Goal: Task Accomplishment & Management: Manage account settings

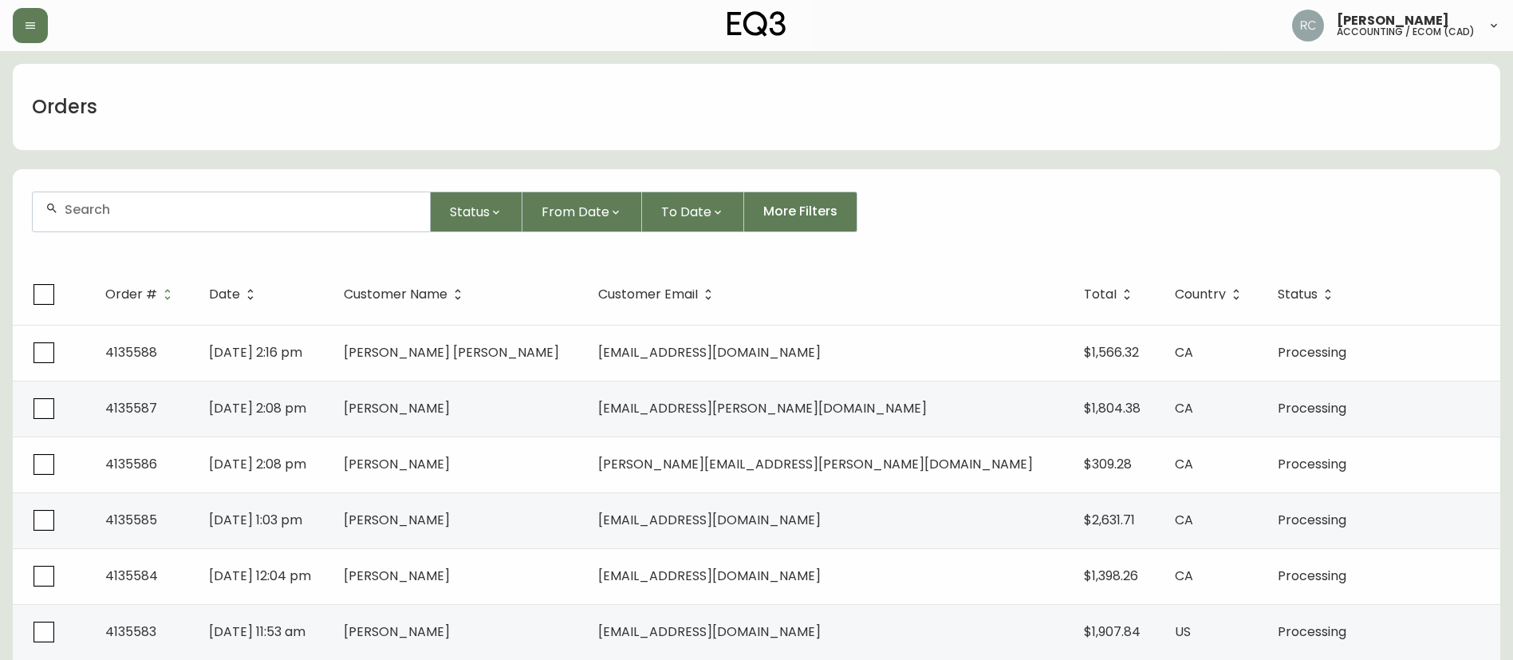
click at [354, 192] on div at bounding box center [231, 211] width 397 height 39
paste input "413643"
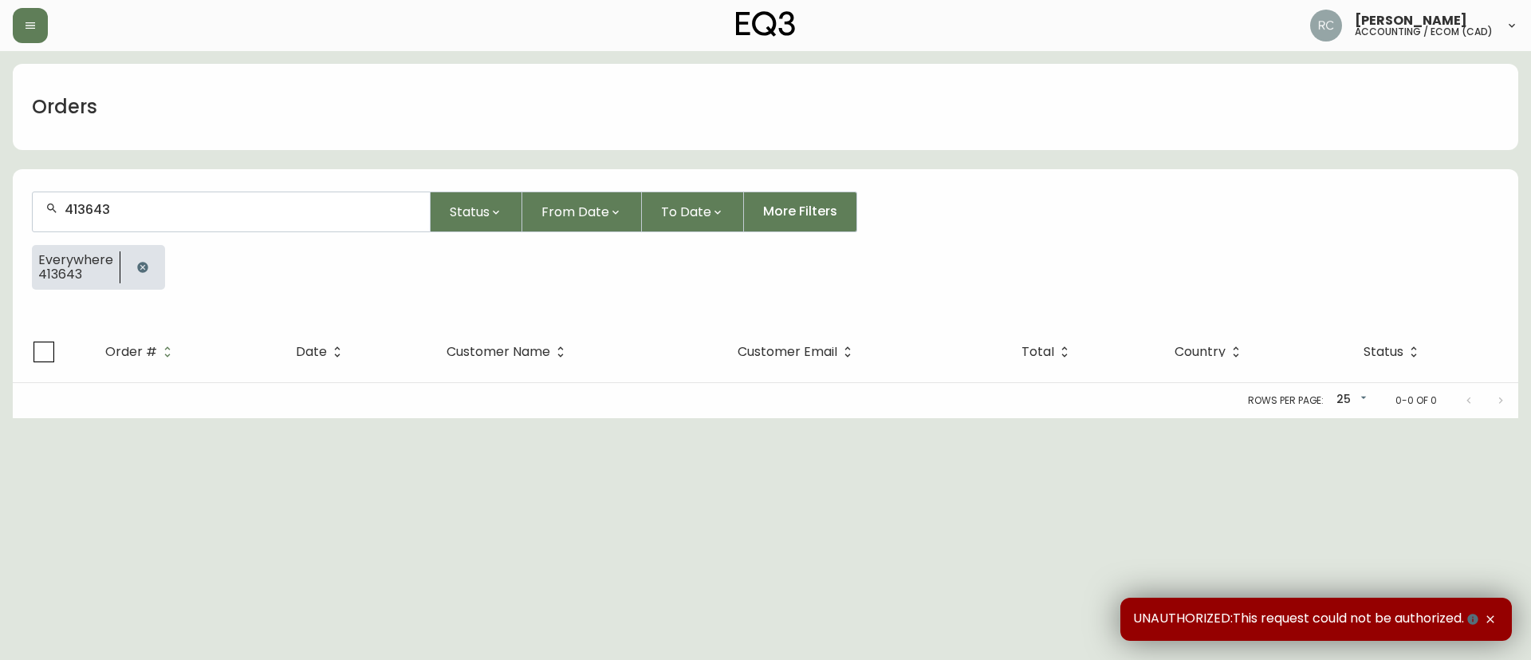
type input "413643"
click at [617, 393] on div "Rows per page: 25 25 0-0 of 0" at bounding box center [766, 400] width 1506 height 35
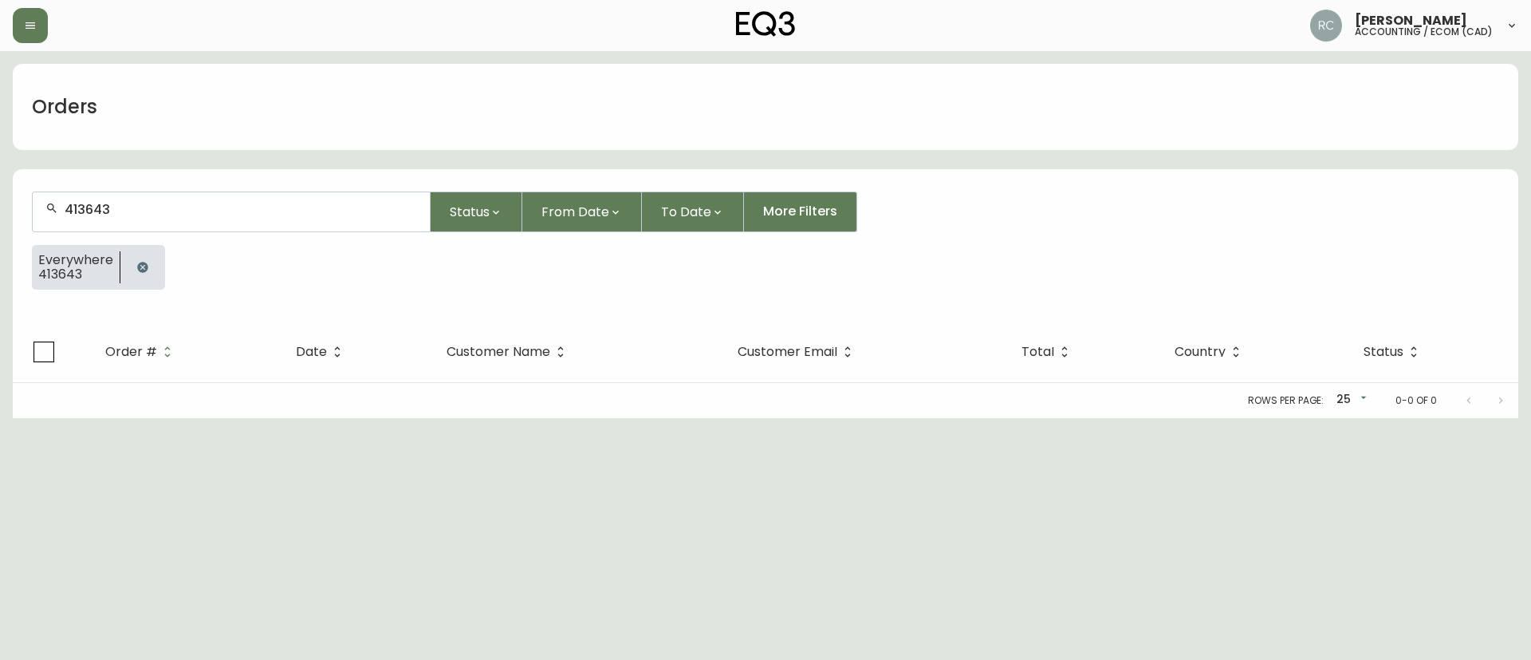
click at [146, 266] on icon "button" at bounding box center [142, 267] width 13 height 13
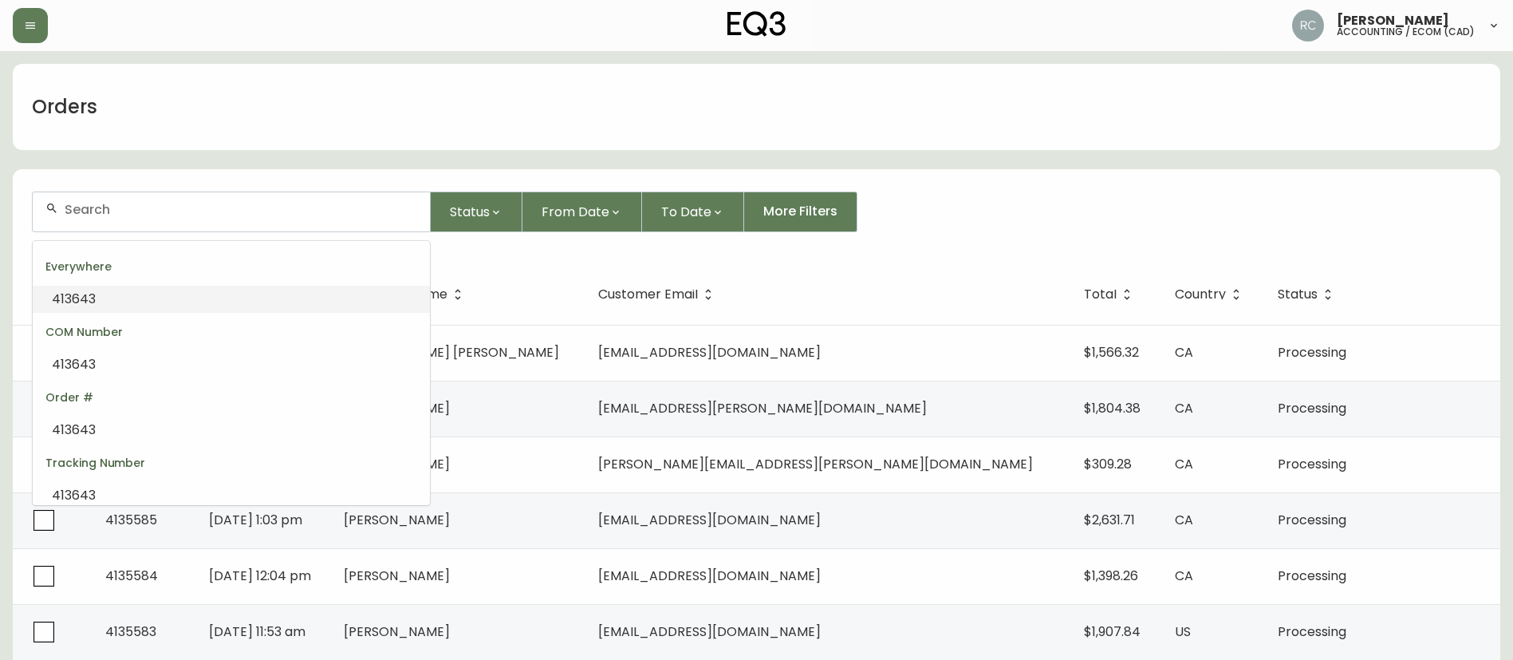
click at [101, 207] on input "text" at bounding box center [241, 209] width 353 height 15
paste input "4134643"
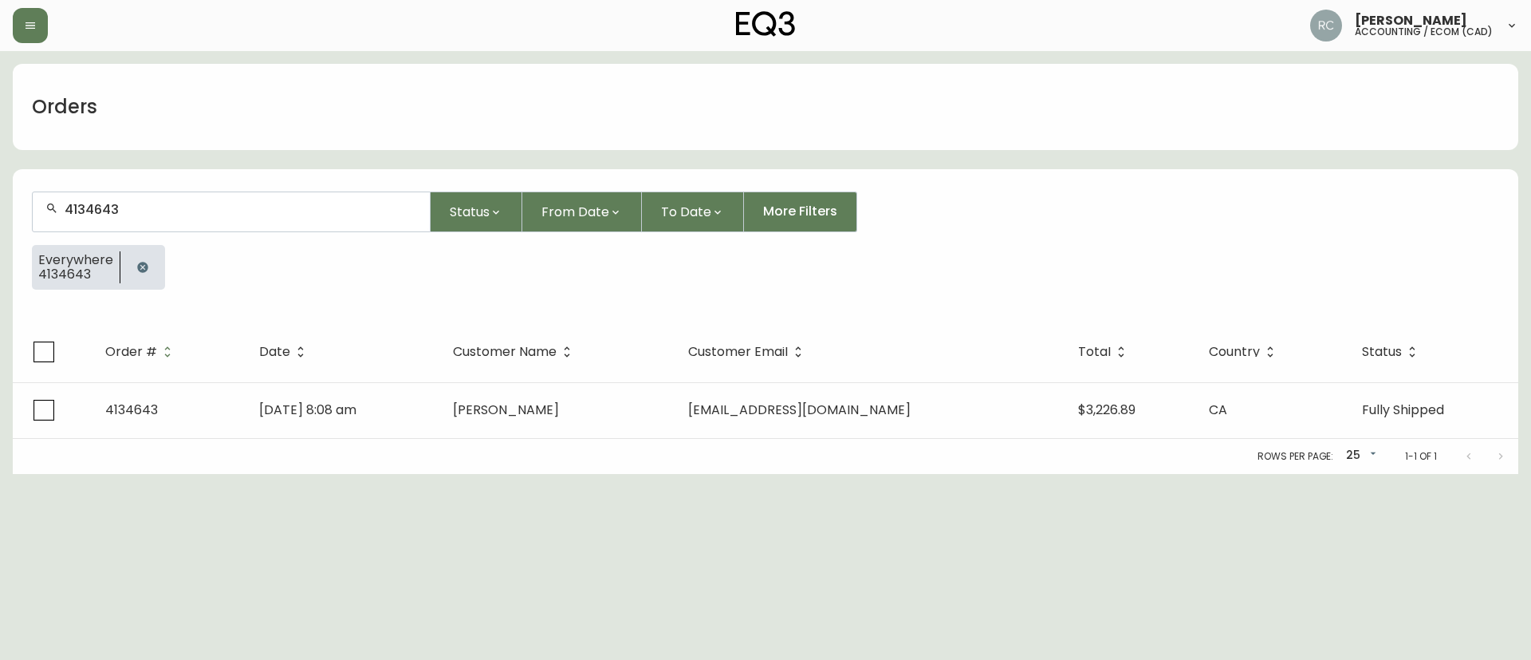
type input "4134643"
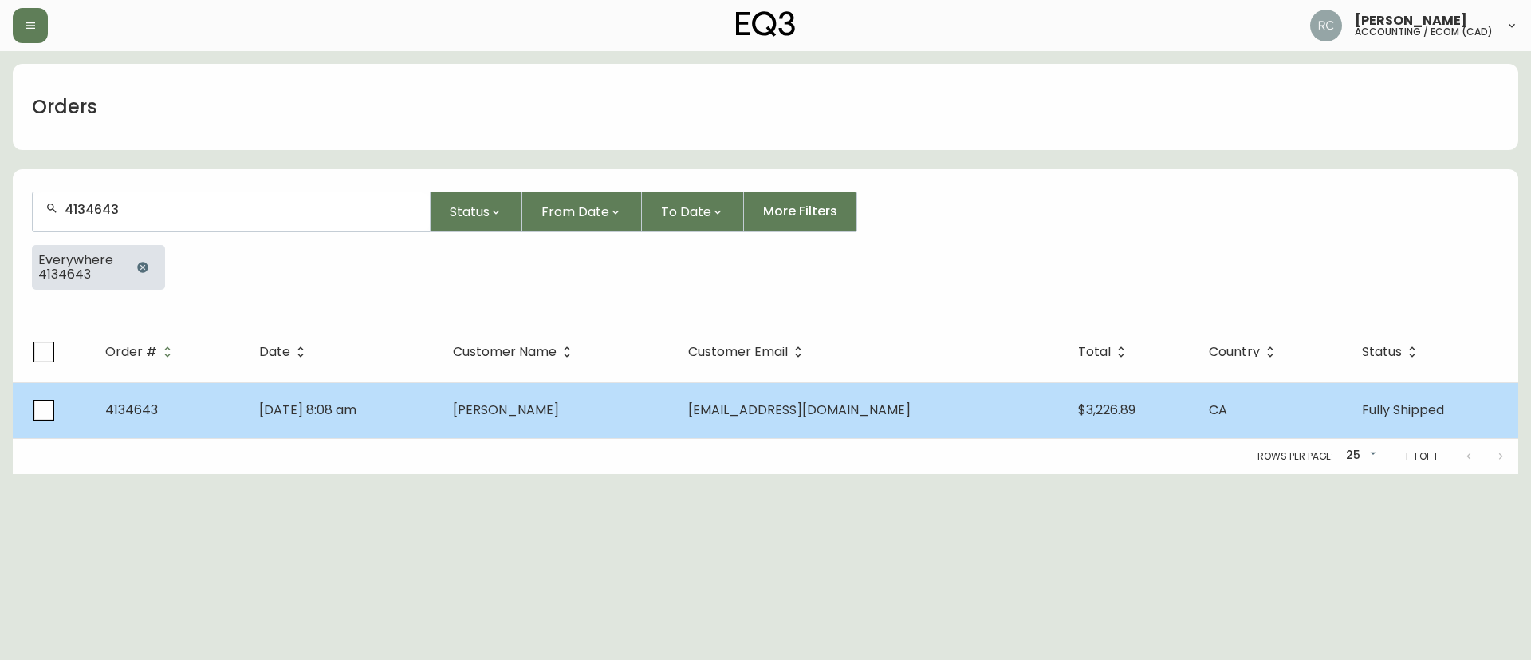
click at [539, 431] on td "Denis-Alexandre Gémus" at bounding box center [558, 410] width 236 height 56
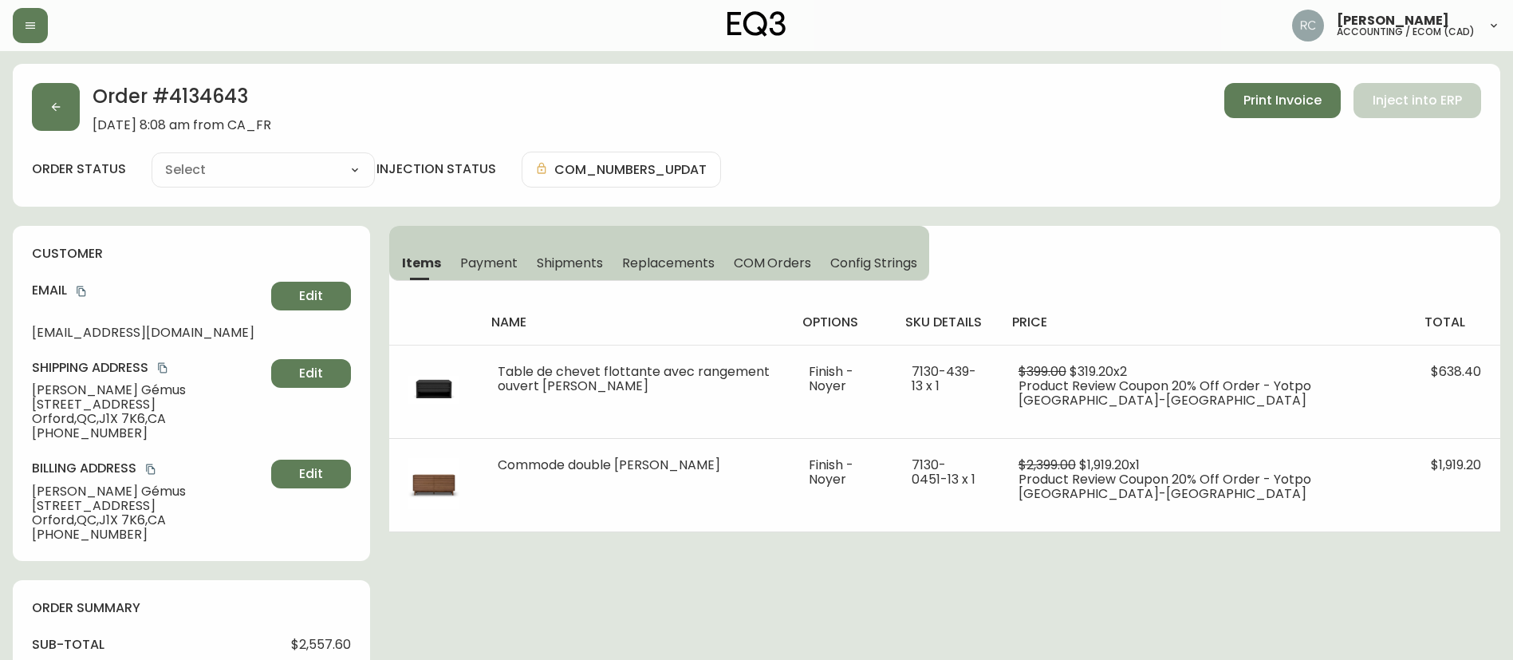
type input "Fully Shipped"
select select "FULLY_SHIPPED"
drag, startPoint x: 471, startPoint y: 253, endPoint x: 486, endPoint y: 255, distance: 14.6
click at [471, 254] on span "Payment" at bounding box center [488, 262] width 57 height 17
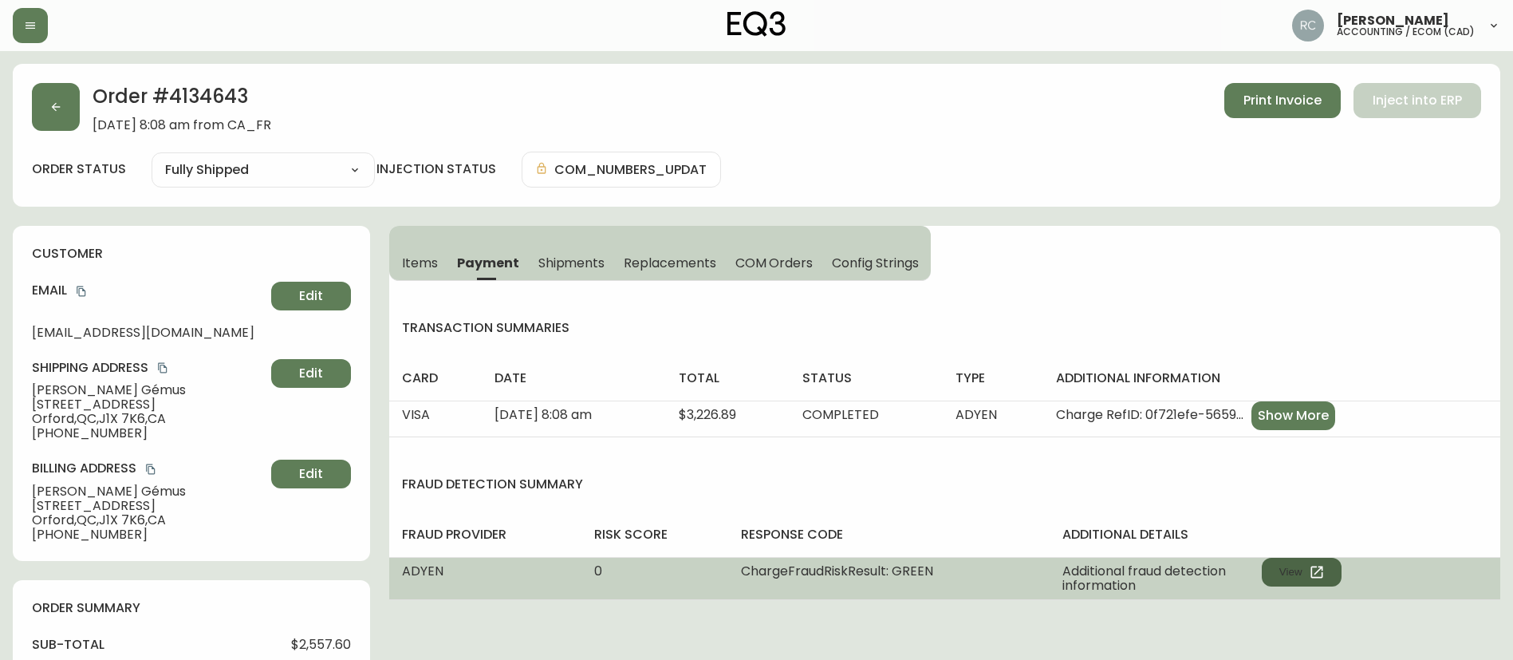
click at [1295, 569] on button "View" at bounding box center [1302, 571] width 80 height 29
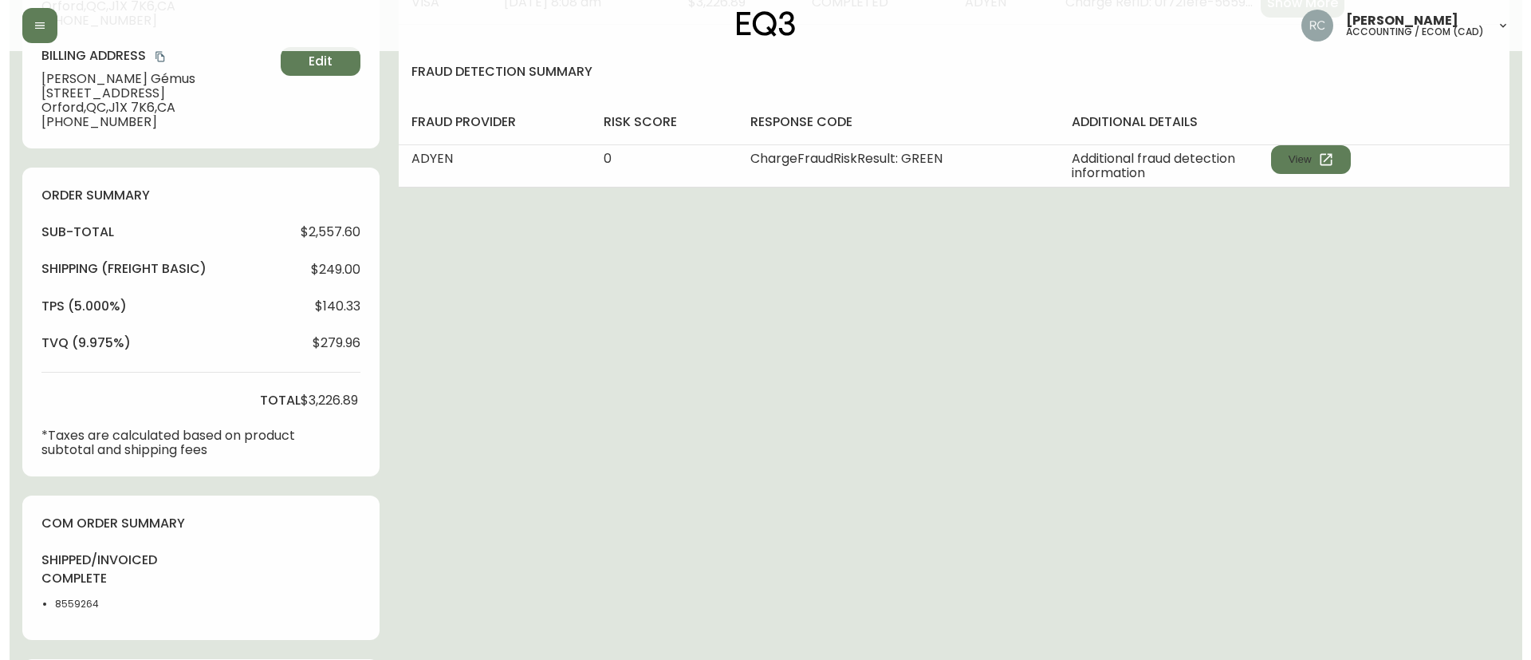
scroll to position [810, 0]
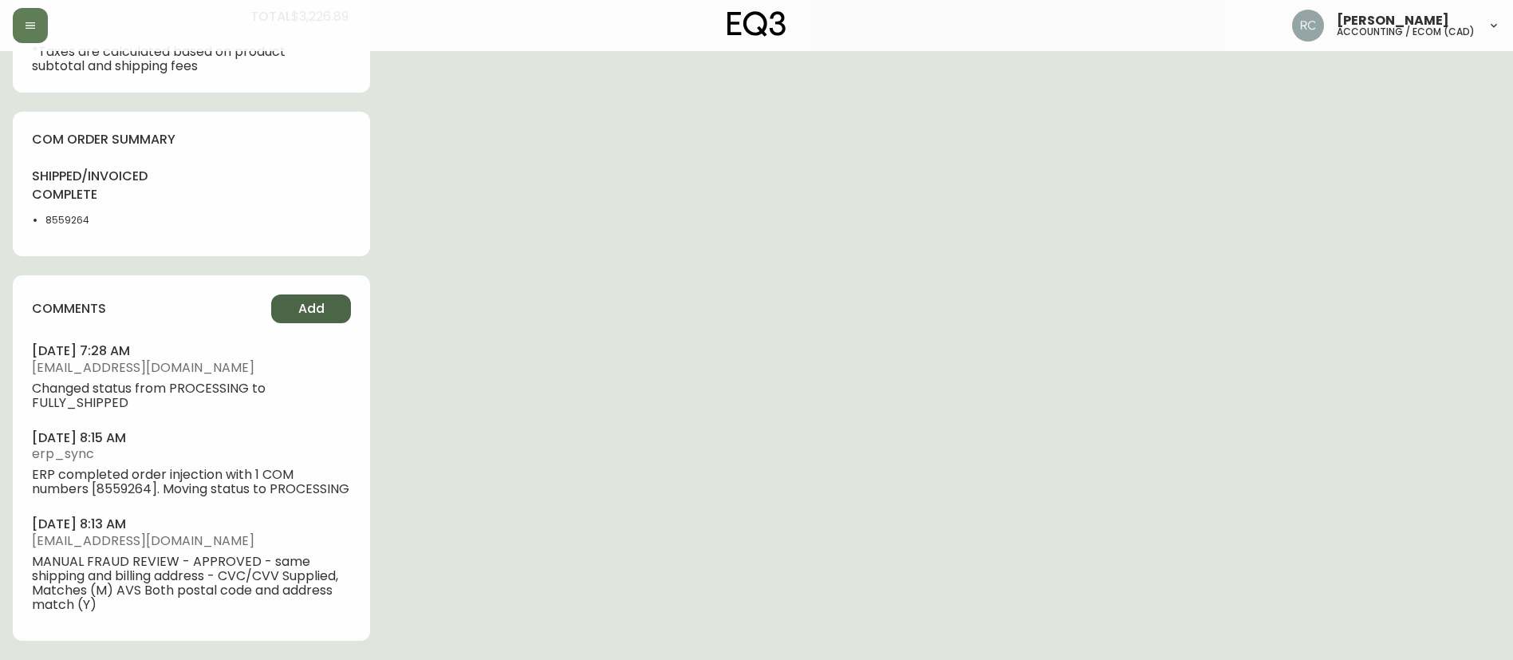
click at [296, 303] on button "Add" at bounding box center [311, 308] width 80 height 29
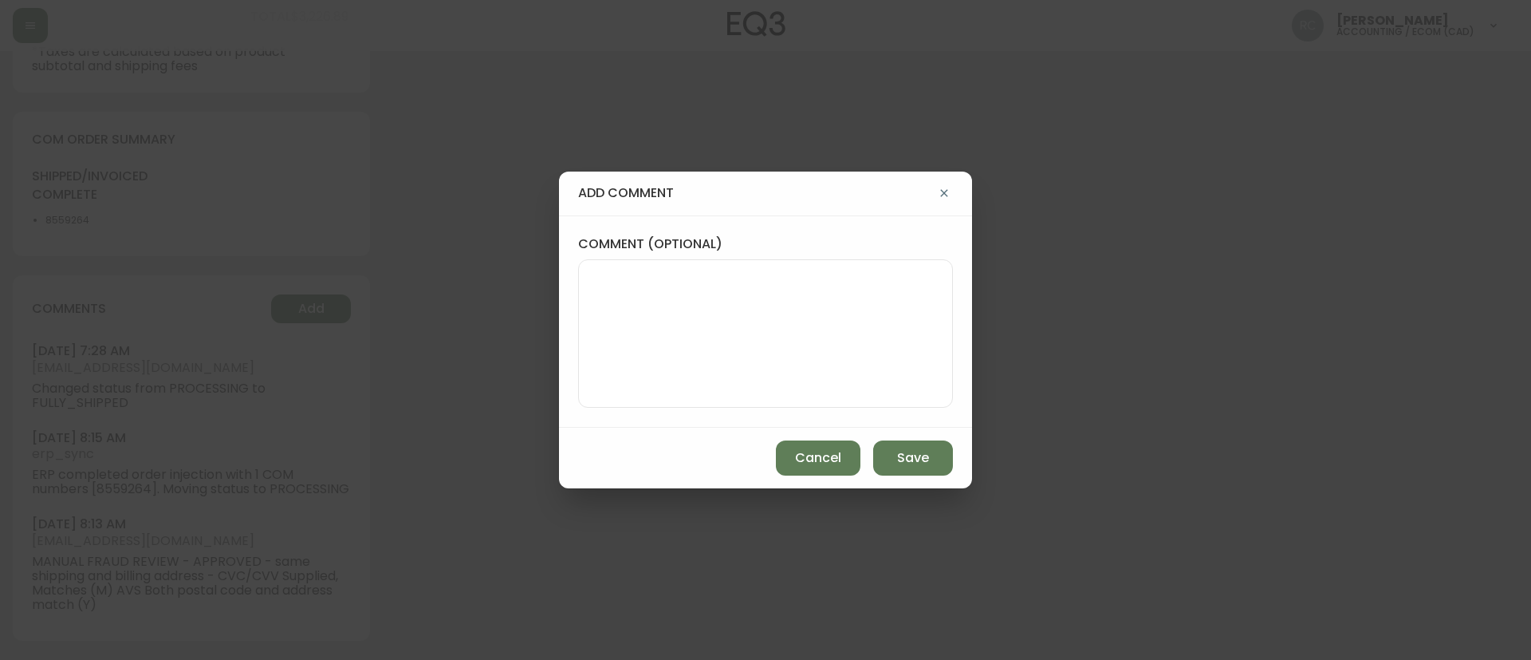
click at [605, 371] on textarea "comment (optional)" at bounding box center [766, 334] width 348 height 128
paste textarea "ECOM RETURN TICKET# 835169 ECOM ORD# 4134643 RTN# 1161926959 TOTAL REFUND AMT: …"
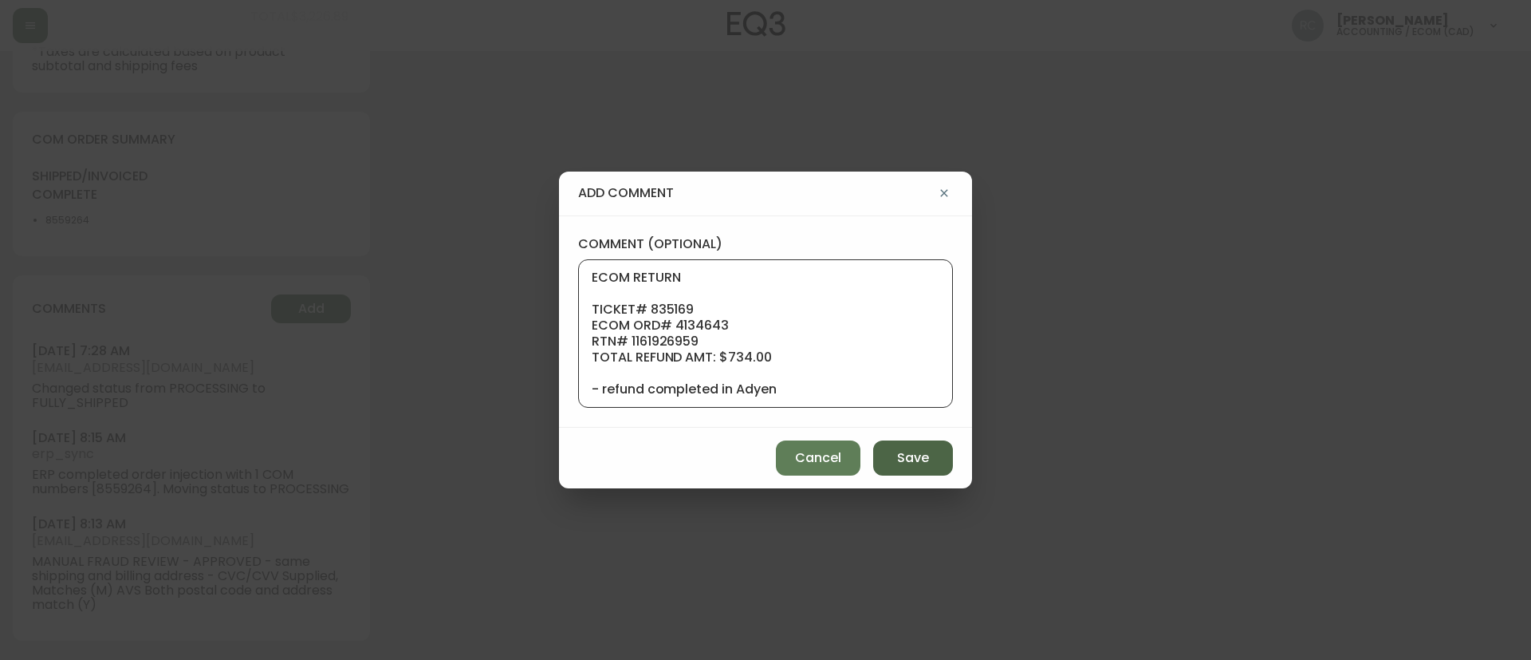
scroll to position [112, 0]
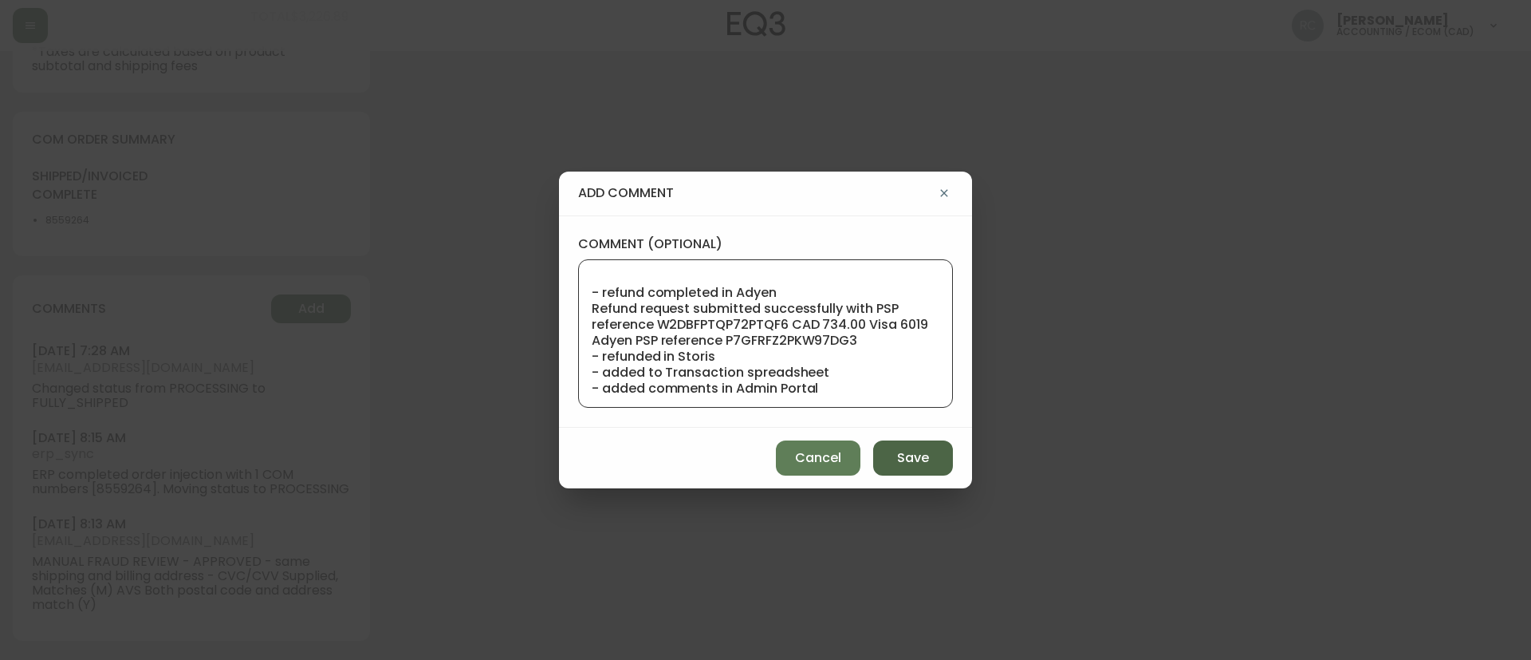
type textarea "ECOM RETURN TICKET# 835169 ECOM ORD# 4134643 RTN# 1161926959 TOTAL REFUND AMT: …"
click at [945, 460] on button "Save" at bounding box center [913, 457] width 80 height 35
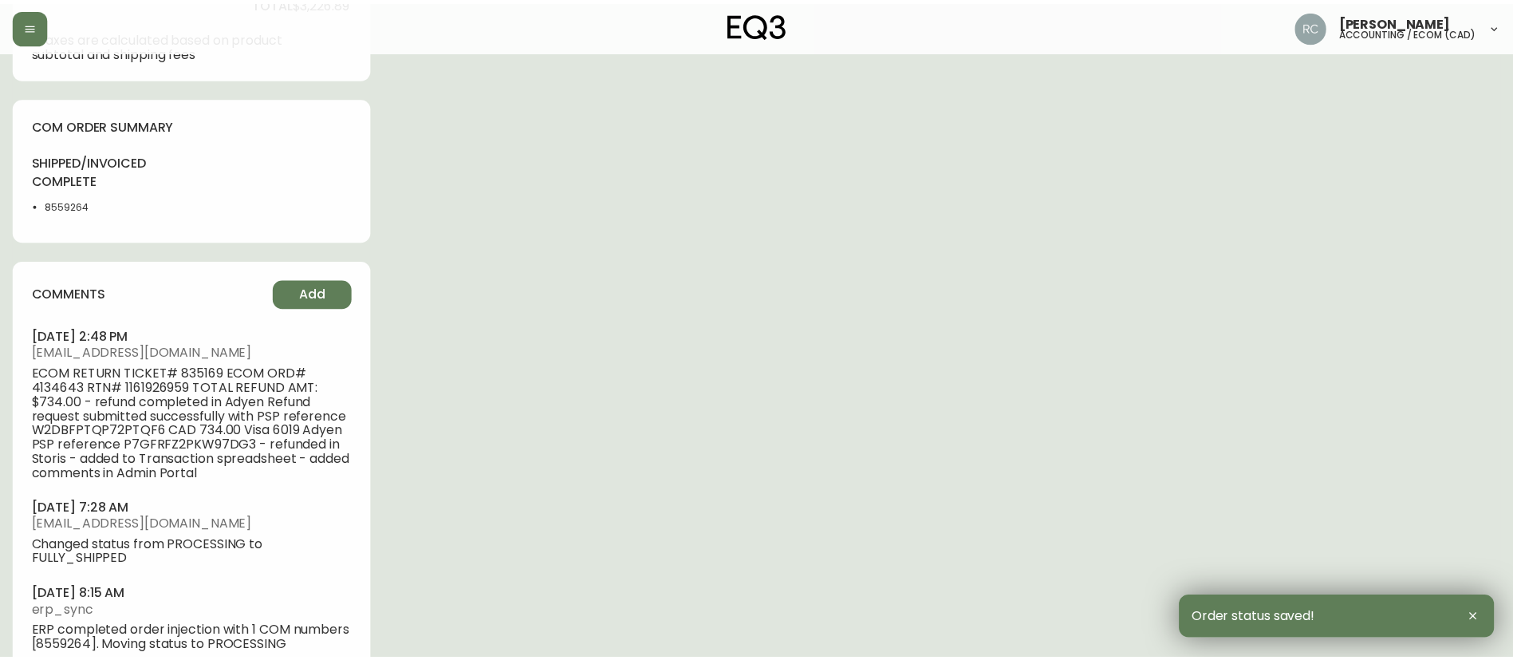
scroll to position [796, 0]
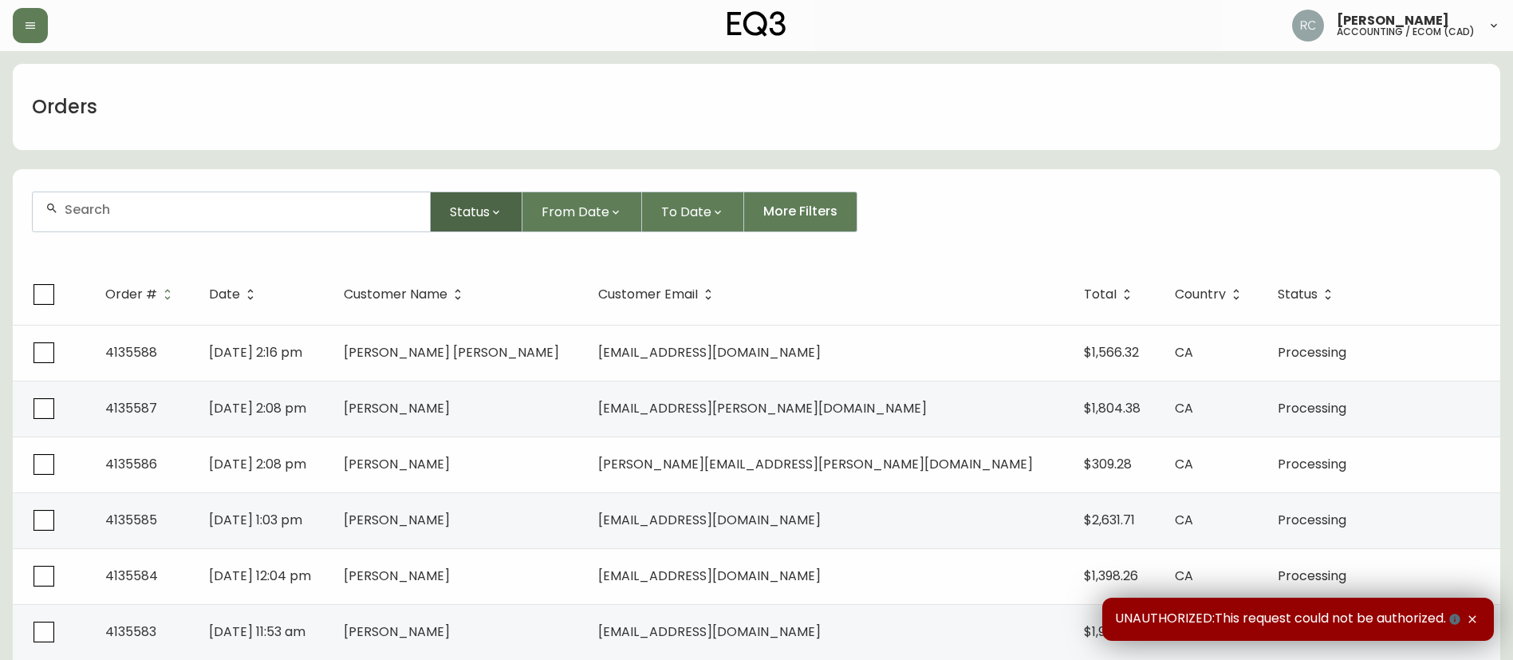
click at [458, 214] on span "Status" at bounding box center [470, 212] width 40 height 20
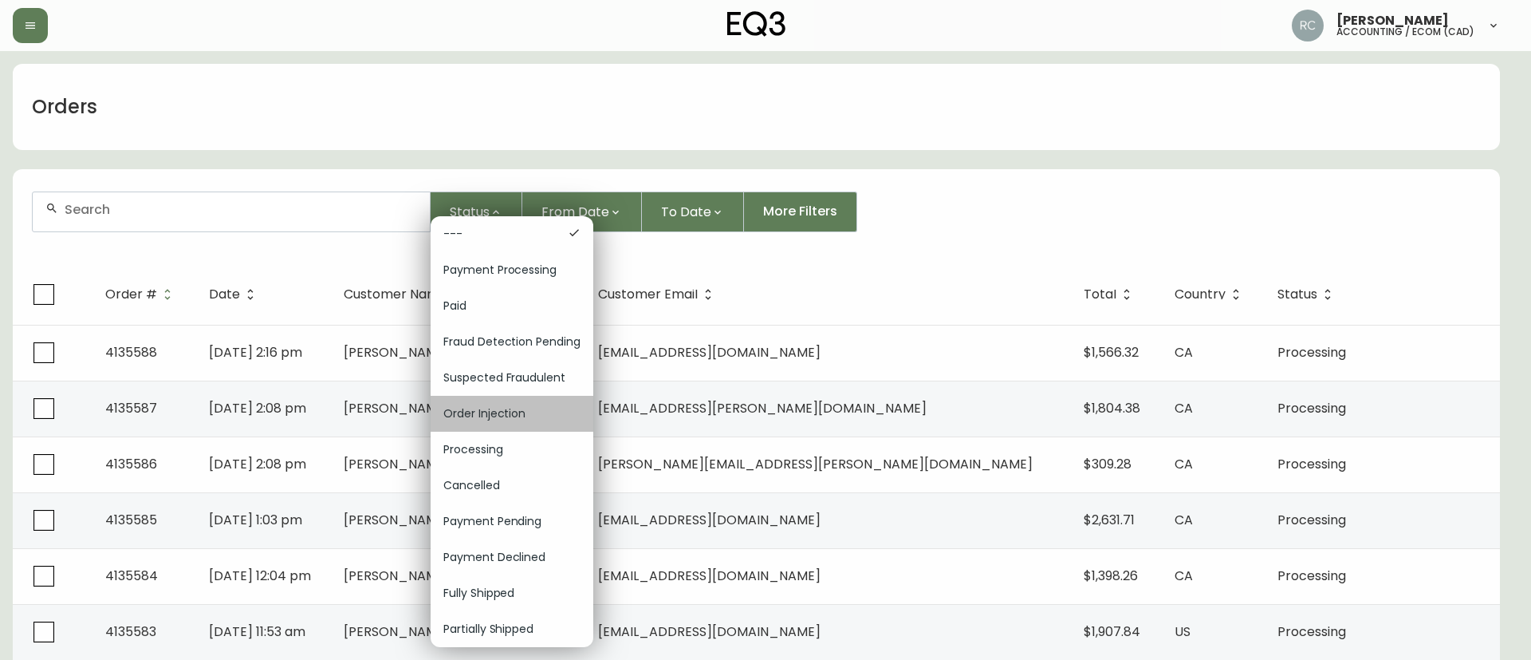
click at [510, 408] on span "Order Injection" at bounding box center [511, 413] width 137 height 17
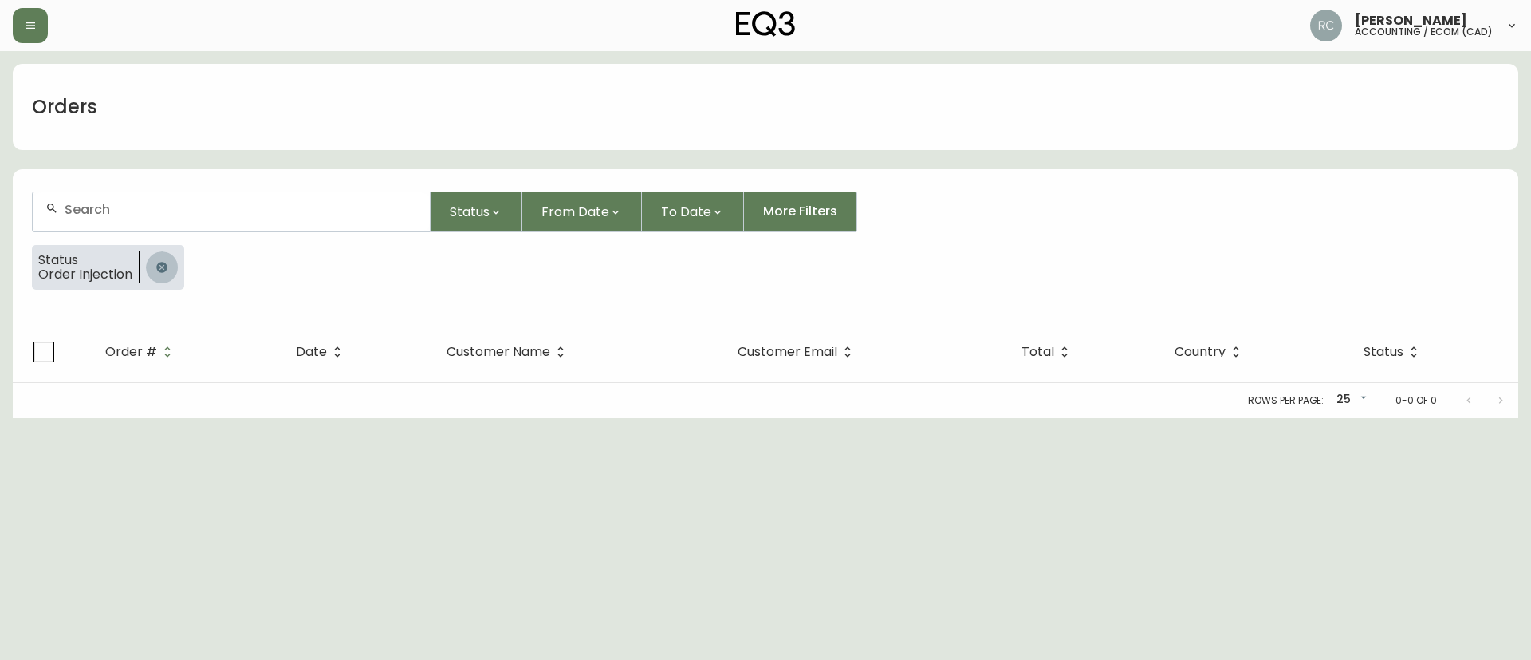
click at [162, 271] on icon "button" at bounding box center [161, 267] width 10 height 10
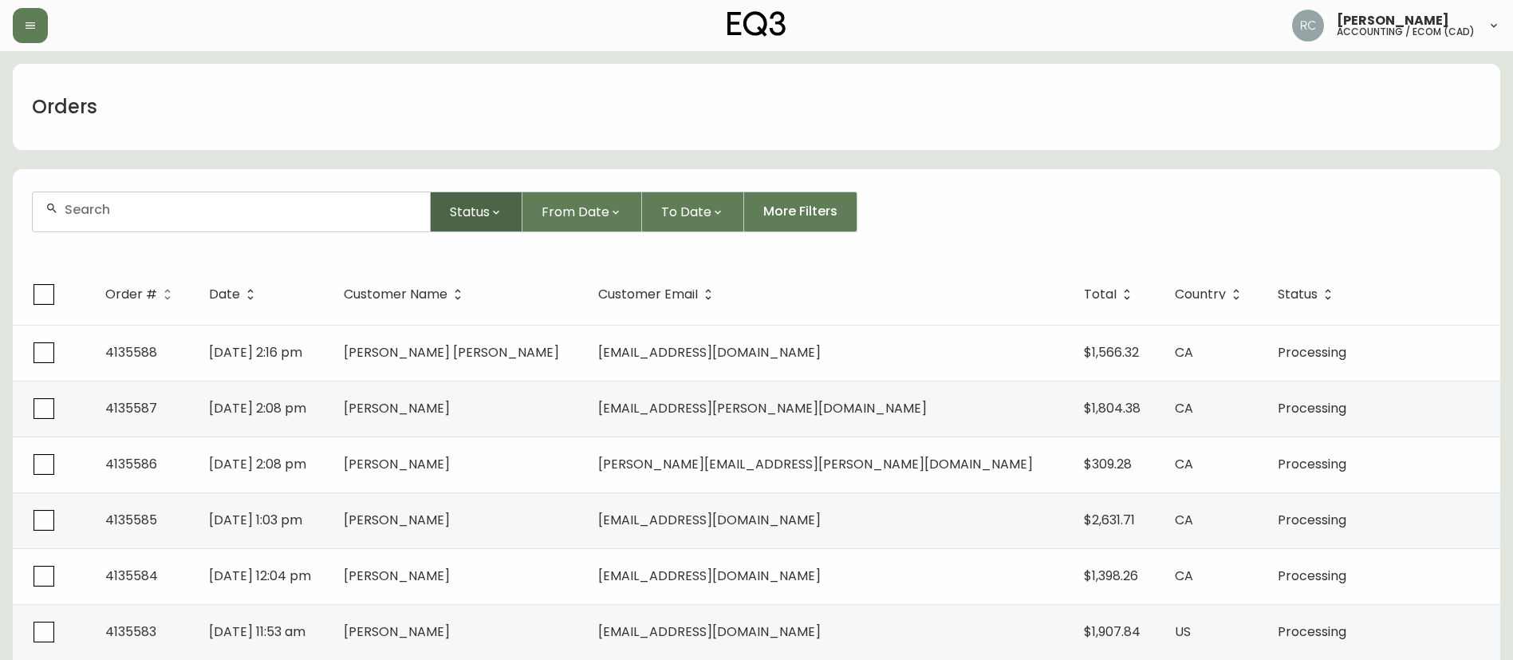
click at [486, 219] on span "Status" at bounding box center [470, 212] width 40 height 20
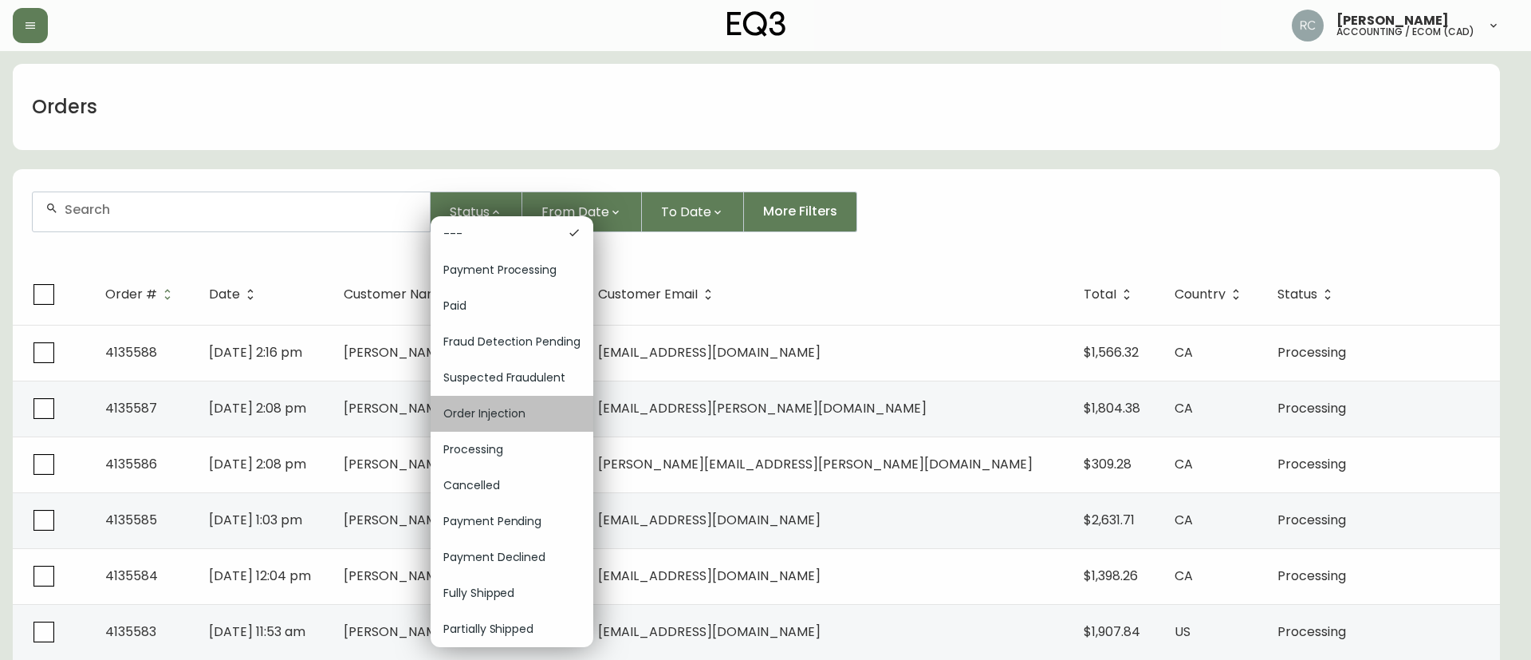
click at [502, 398] on div "Order Injection" at bounding box center [512, 414] width 163 height 36
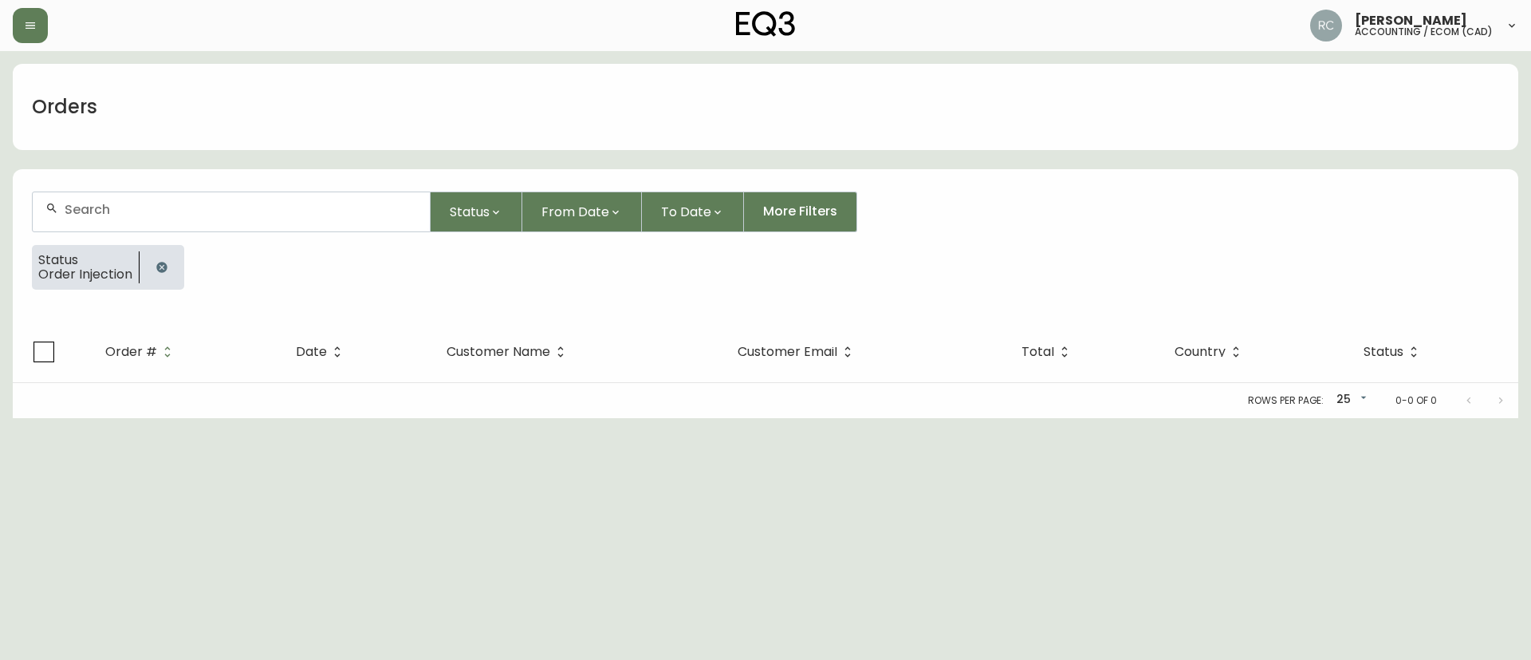
click at [169, 266] on button "button" at bounding box center [162, 267] width 32 height 32
